Goal: Task Accomplishment & Management: Complete application form

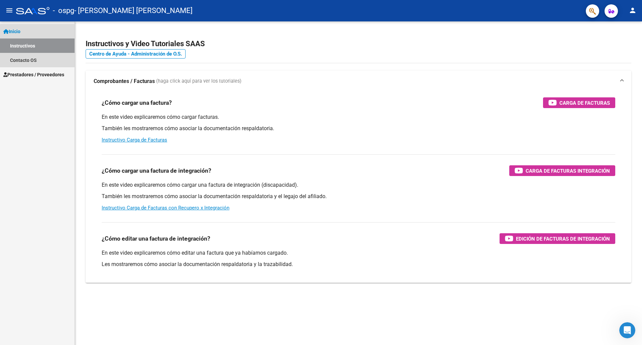
click at [20, 31] on span "Inicio" at bounding box center [11, 31] width 17 height 7
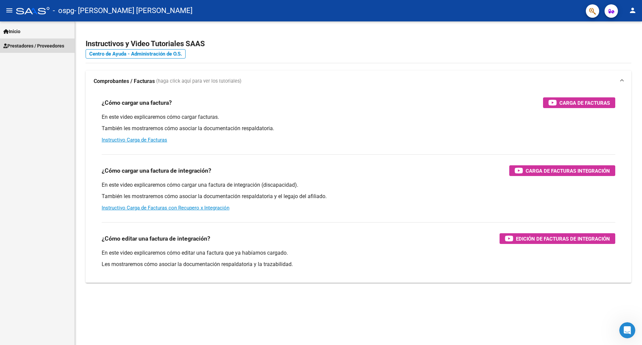
click at [27, 47] on span "Prestadores / Proveedores" at bounding box center [33, 45] width 61 height 7
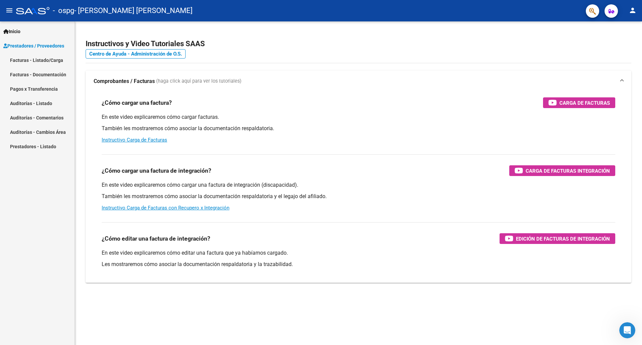
click at [32, 59] on link "Facturas - Listado/Carga" at bounding box center [37, 60] width 75 height 14
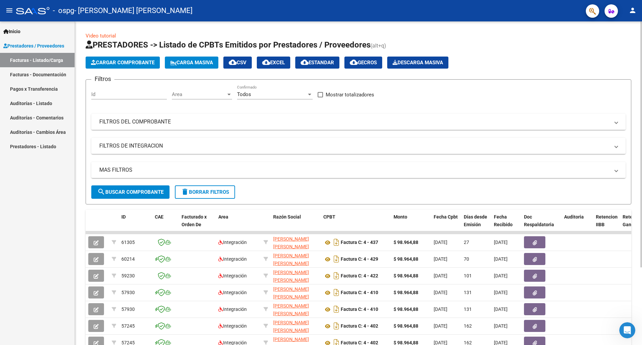
click at [126, 65] on span "Cargar Comprobante" at bounding box center [123, 63] width 64 height 6
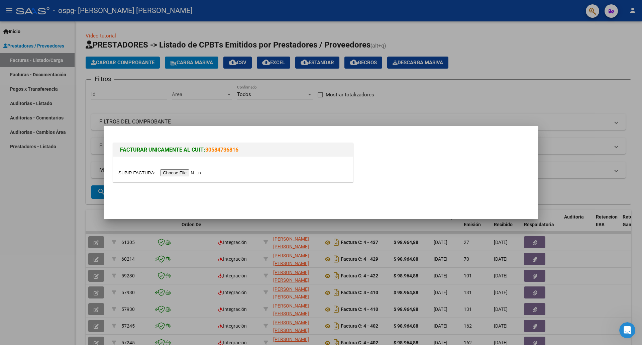
click at [184, 175] on input "file" at bounding box center [160, 172] width 85 height 7
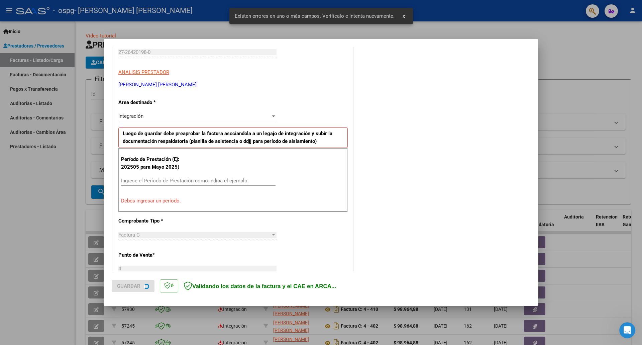
scroll to position [108, 0]
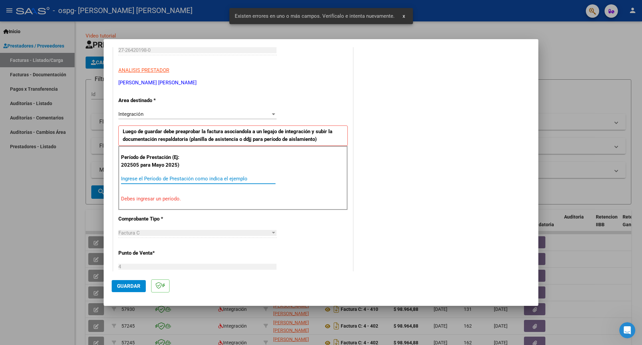
click at [153, 178] on input "Ingrese el Período de Prestación como indica el ejemplo" at bounding box center [198, 179] width 154 height 6
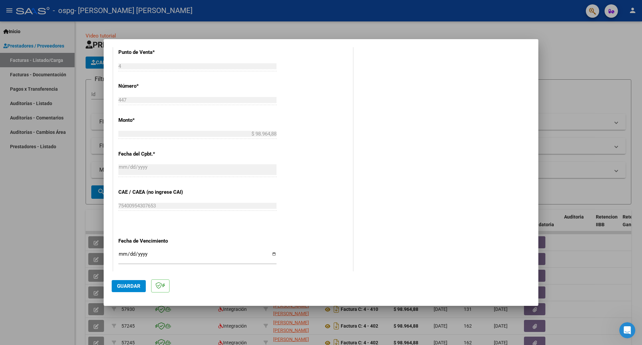
scroll to position [309, 0]
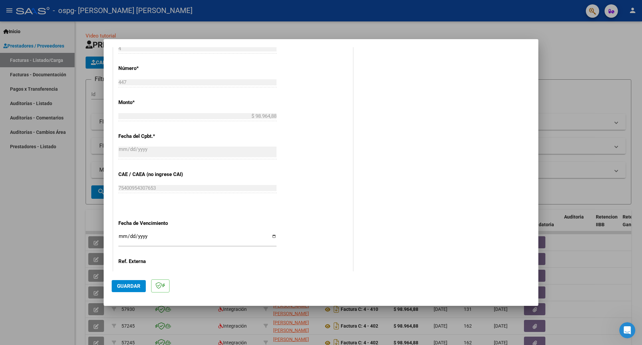
type input "202509"
click at [131, 240] on input "Ingresar la fecha" at bounding box center [197, 238] width 158 height 11
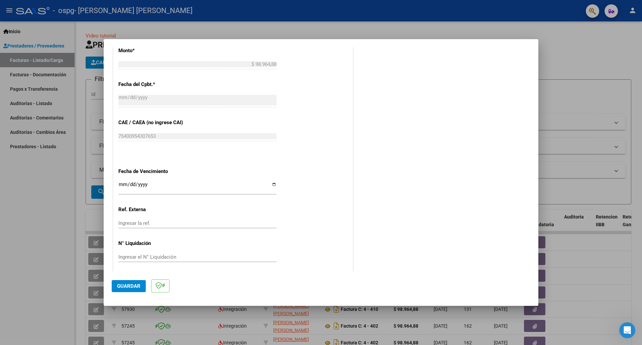
scroll to position [364, 0]
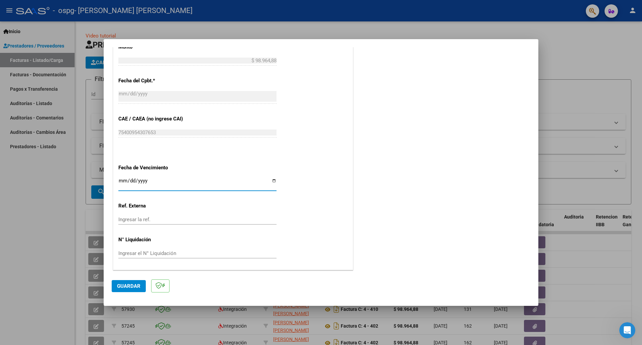
click at [272, 181] on input "Ingresar la fecha" at bounding box center [197, 183] width 158 height 11
click at [218, 142] on div "75400954307653 Ingresar el CAE o CAEA (no ingrese CAI)" at bounding box center [197, 135] width 158 height 16
click at [124, 286] on span "Guardar" at bounding box center [128, 286] width 23 height 6
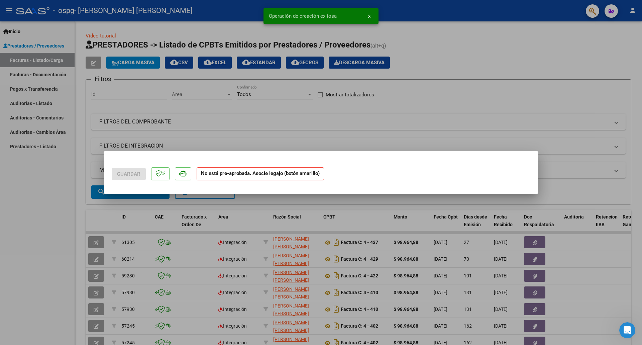
scroll to position [0, 0]
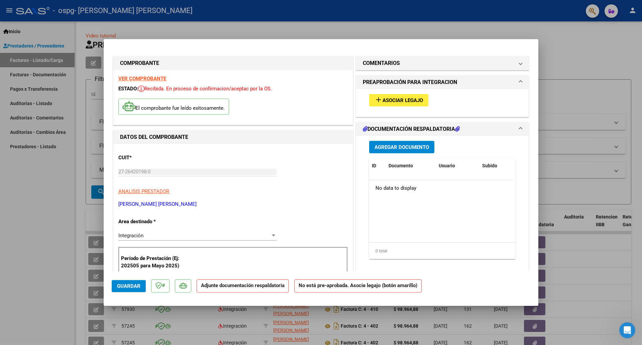
click at [409, 100] on span "Asociar Legajo" at bounding box center [403, 100] width 40 height 6
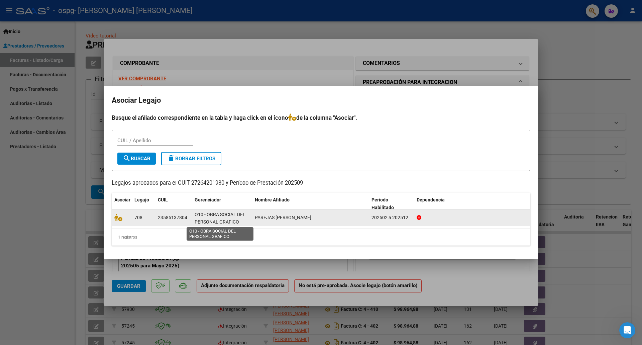
click at [224, 212] on span "O10 - OBRA SOCIAL DEL PERSONAL GRAFICO" at bounding box center [220, 218] width 51 height 13
click at [228, 216] on span "O10 - OBRA SOCIAL DEL PERSONAL GRAFICO" at bounding box center [220, 218] width 51 height 13
click at [119, 218] on icon at bounding box center [118, 217] width 8 height 7
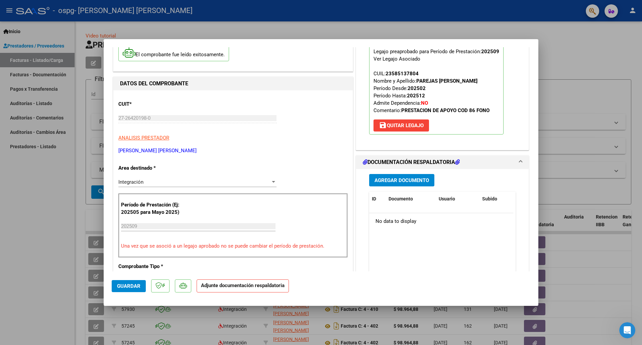
scroll to position [67, 0]
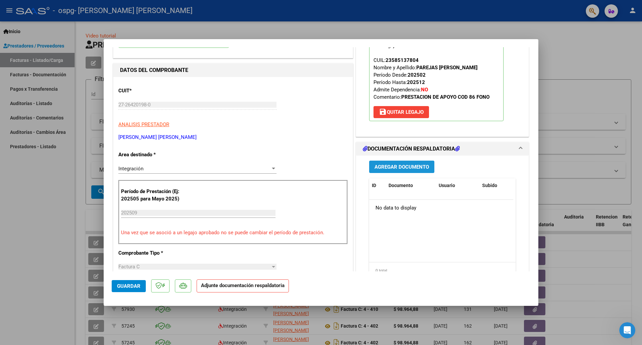
click at [386, 169] on span "Agregar Documento" at bounding box center [401, 167] width 55 height 6
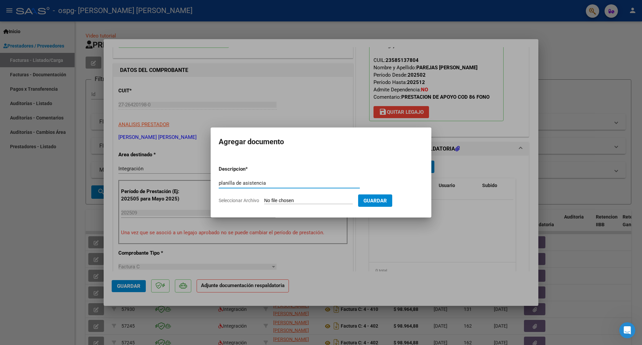
type input "planilla de asistencia"
click at [385, 198] on span "Guardar" at bounding box center [374, 201] width 23 height 6
click at [386, 201] on span "Guardar" at bounding box center [374, 201] width 23 height 6
click at [247, 202] on span "Seleccionar Archivo" at bounding box center [239, 200] width 40 height 5
click at [264, 202] on input "Seleccionar Archivo" at bounding box center [308, 201] width 89 height 6
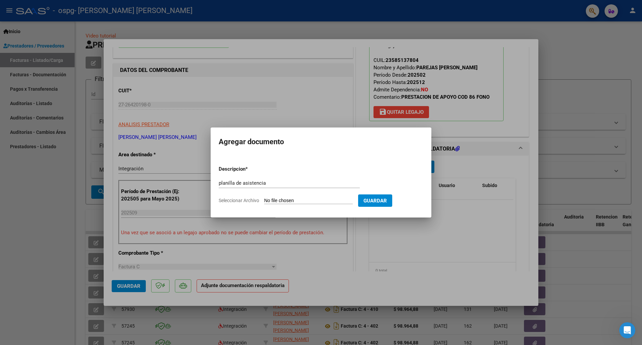
type input "C:\fakepath\20251007_111402.jpg"
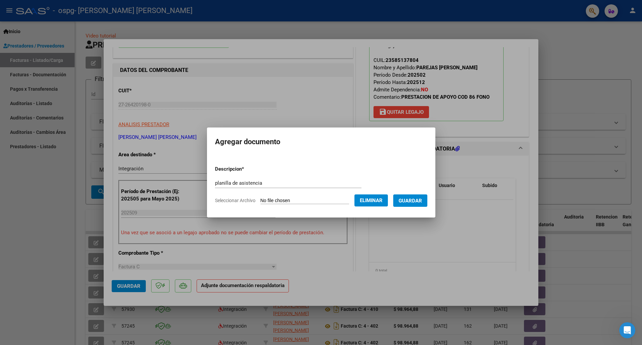
click at [414, 201] on span "Guardar" at bounding box center [410, 201] width 23 height 6
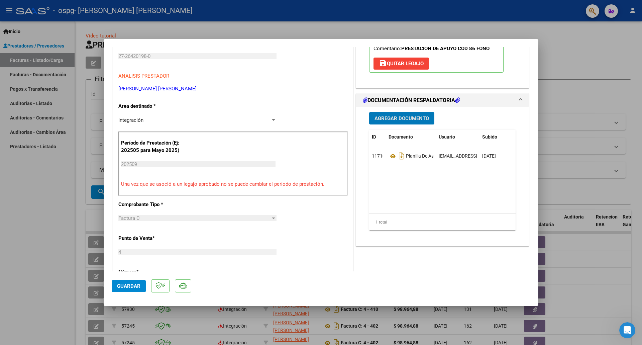
scroll to position [134, 0]
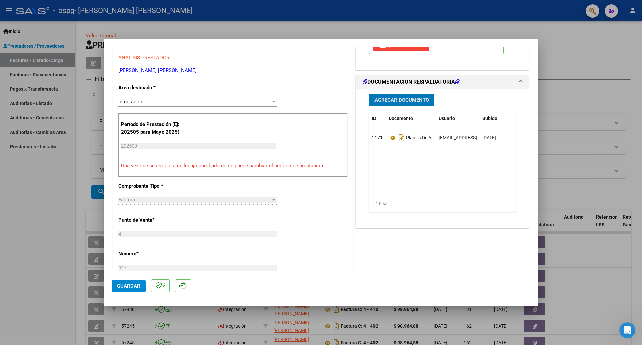
click at [124, 292] on button "Guardar" at bounding box center [129, 286] width 34 height 12
click at [556, 42] on div at bounding box center [321, 172] width 642 height 345
type input "$ 0,00"
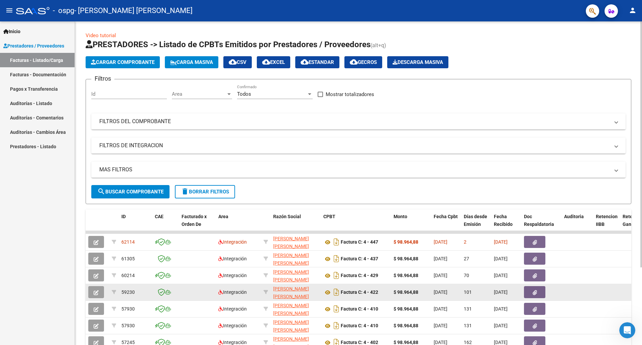
scroll to position [0, 0]
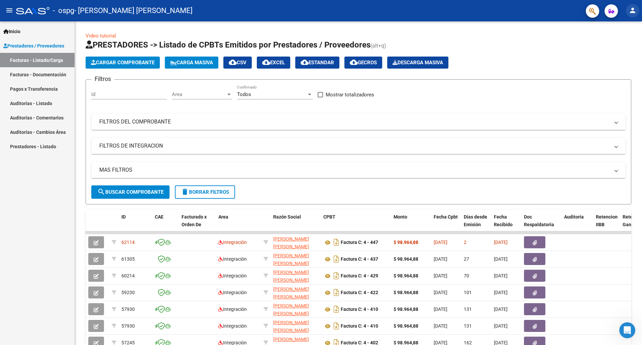
click at [633, 9] on mat-icon "person" at bounding box center [633, 10] width 8 height 8
click at [621, 43] on button "exit_to_app Salir" at bounding box center [619, 44] width 41 height 16
